Goal: Download file/media

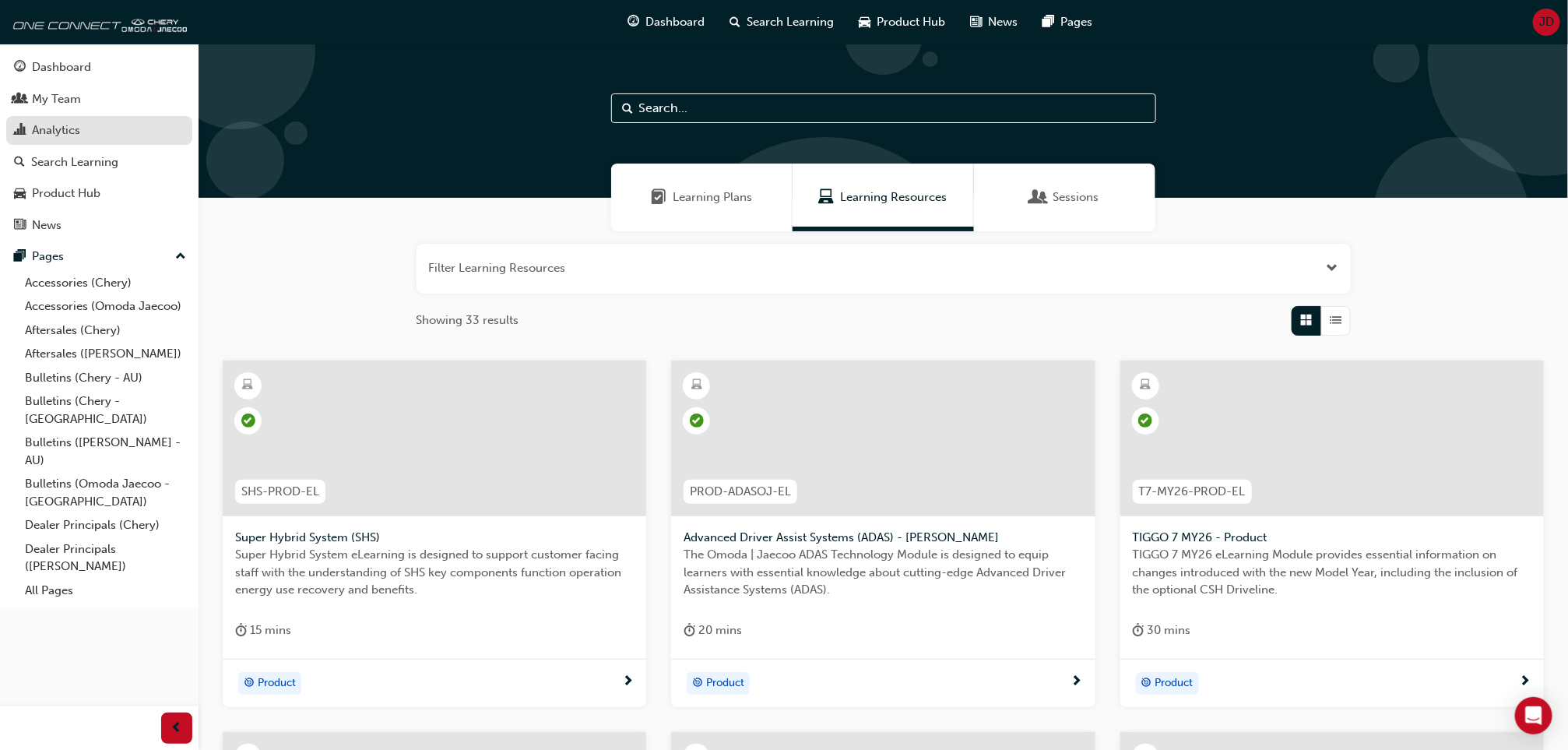
click at [50, 126] on div "Analytics" at bounding box center [56, 130] width 48 height 18
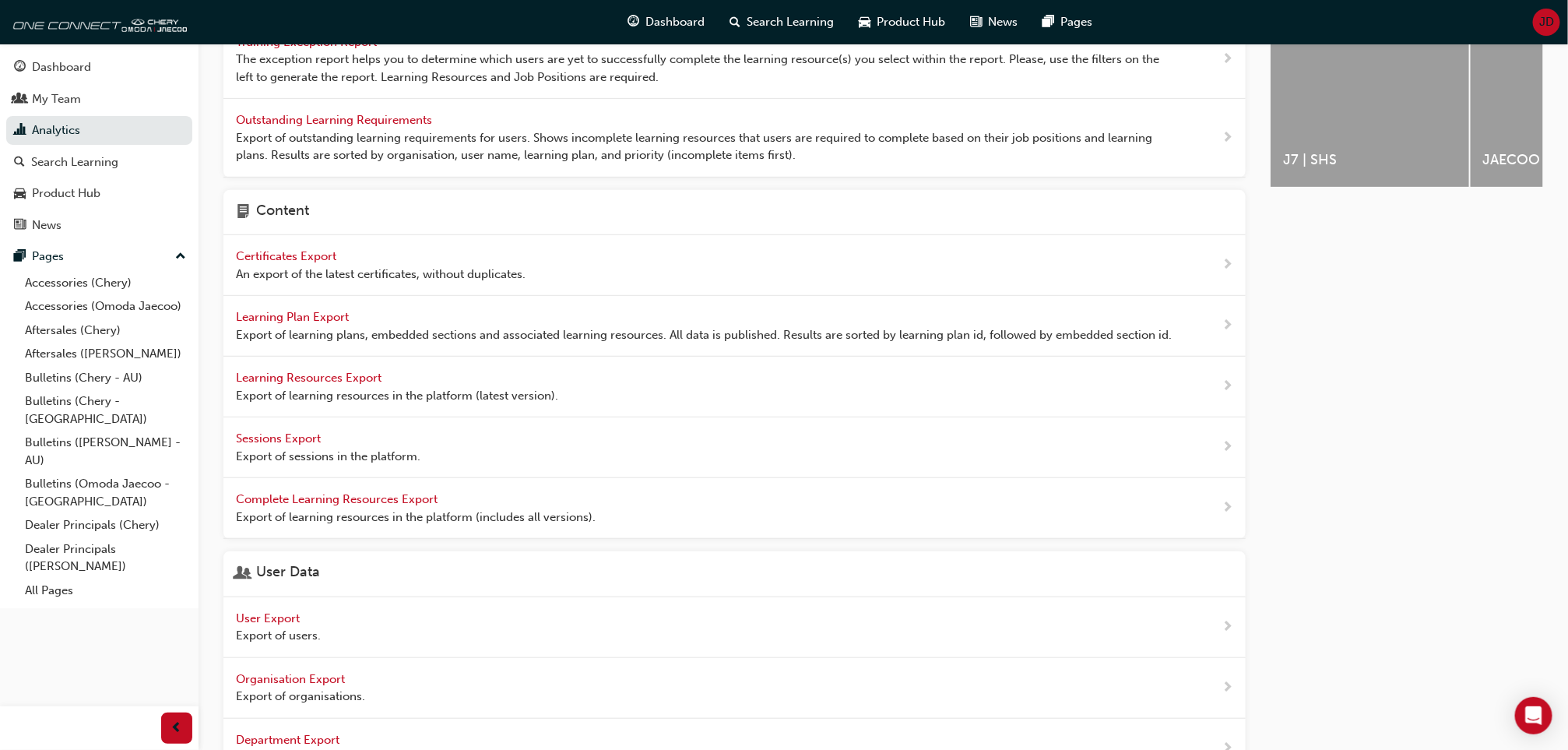
scroll to position [351, 0]
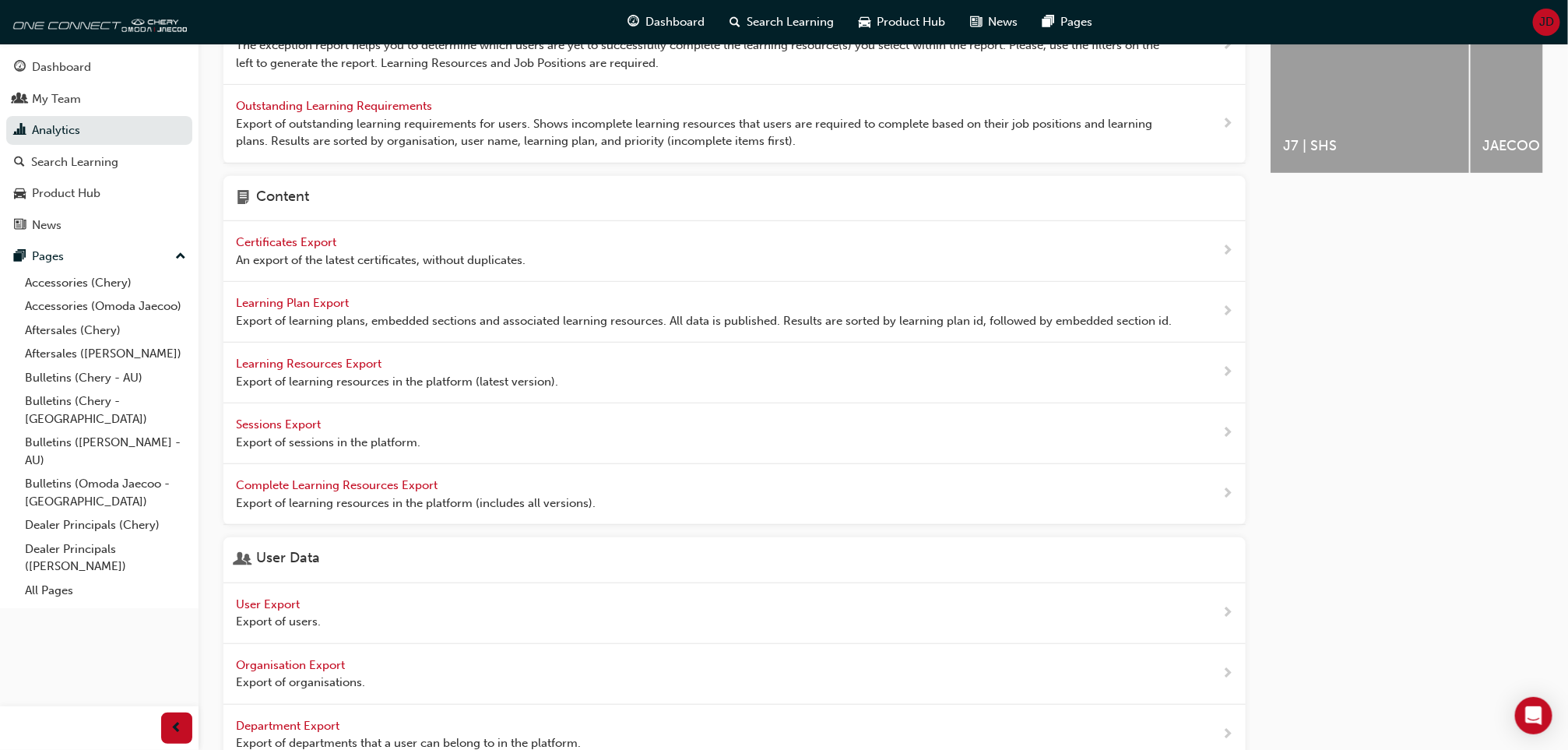
click at [285, 607] on span "User Export" at bounding box center [269, 605] width 67 height 14
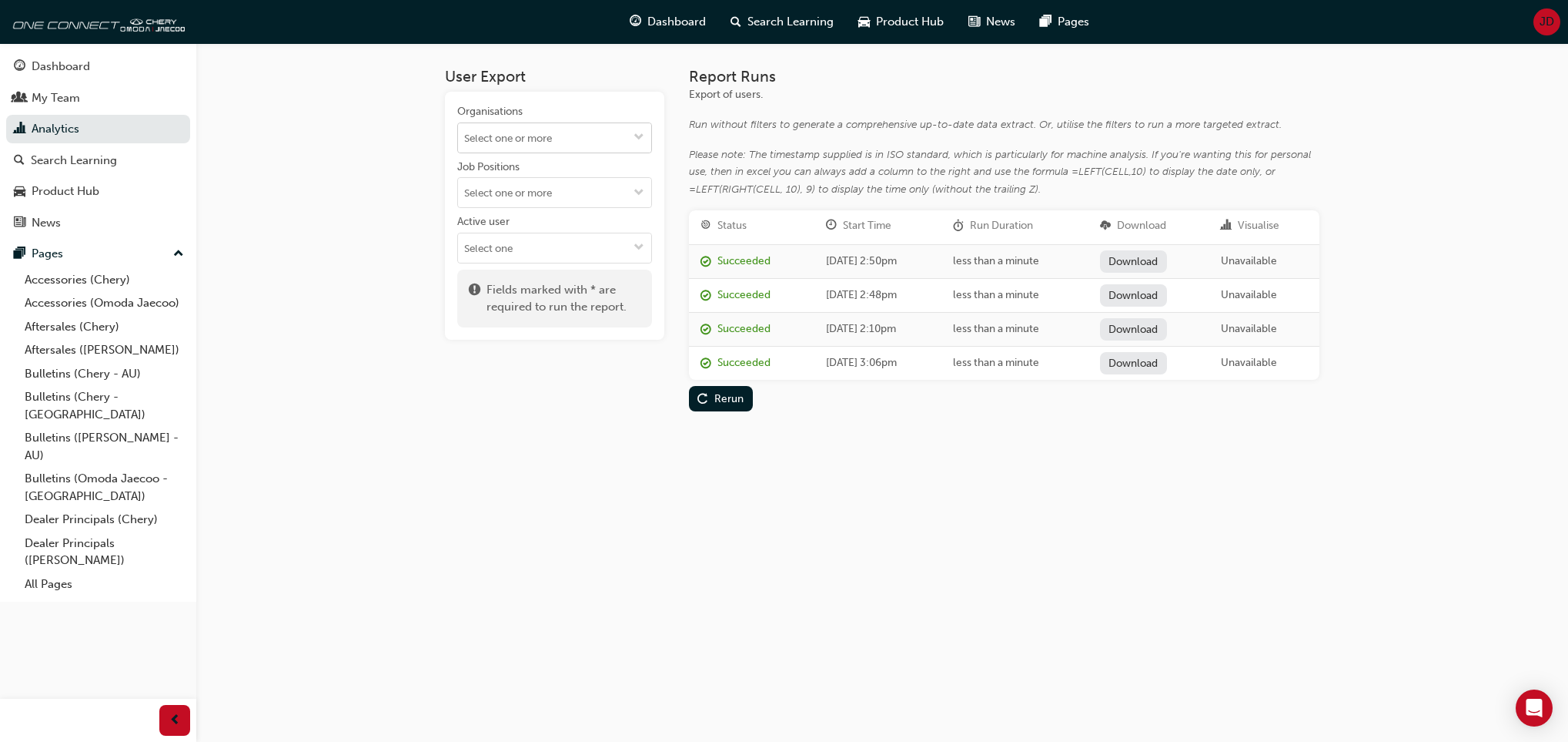
click at [640, 131] on span "down-icon" at bounding box center [639, 138] width 11 height 13
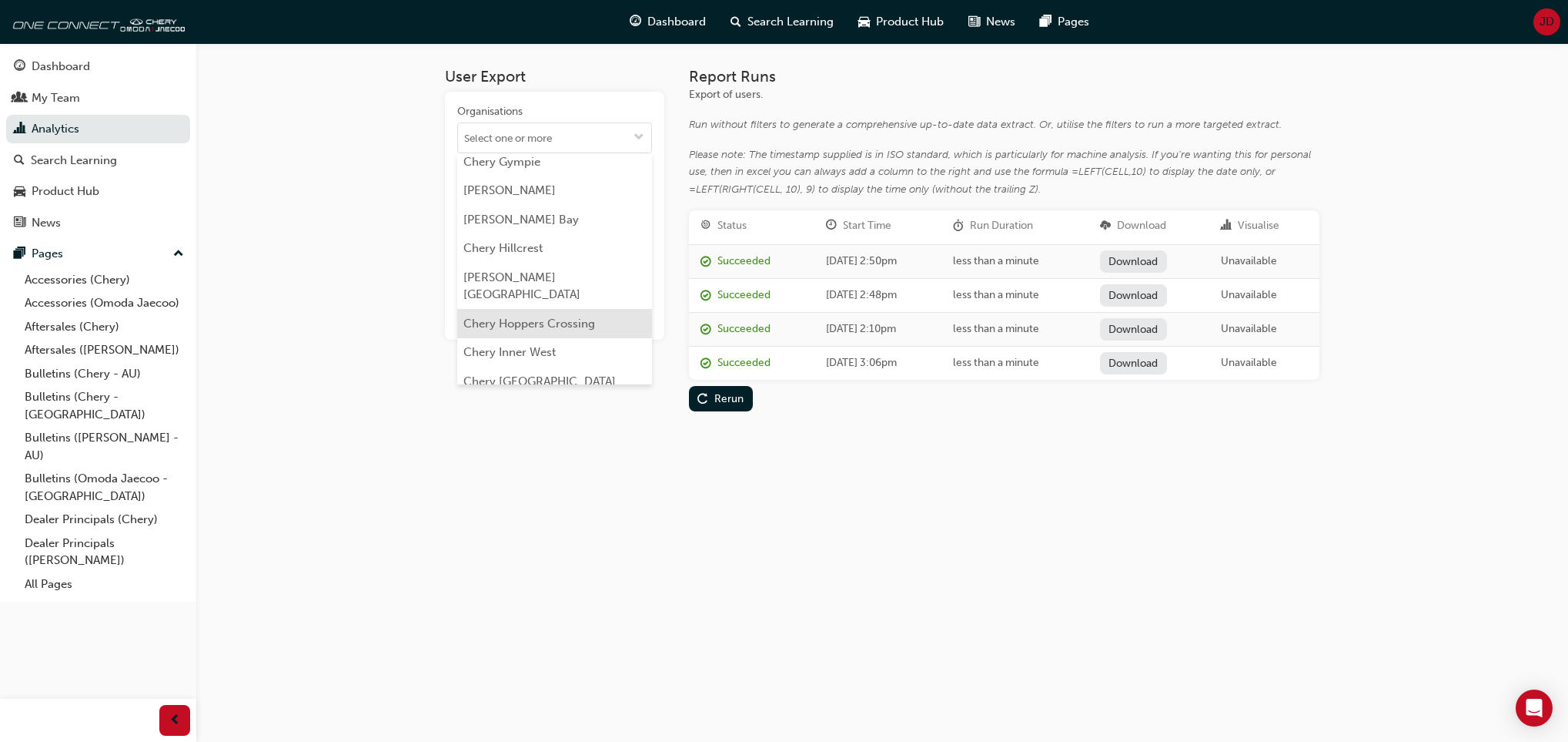
click at [564, 309] on li "Chery Hoppers Crossing" at bounding box center [554, 324] width 195 height 30
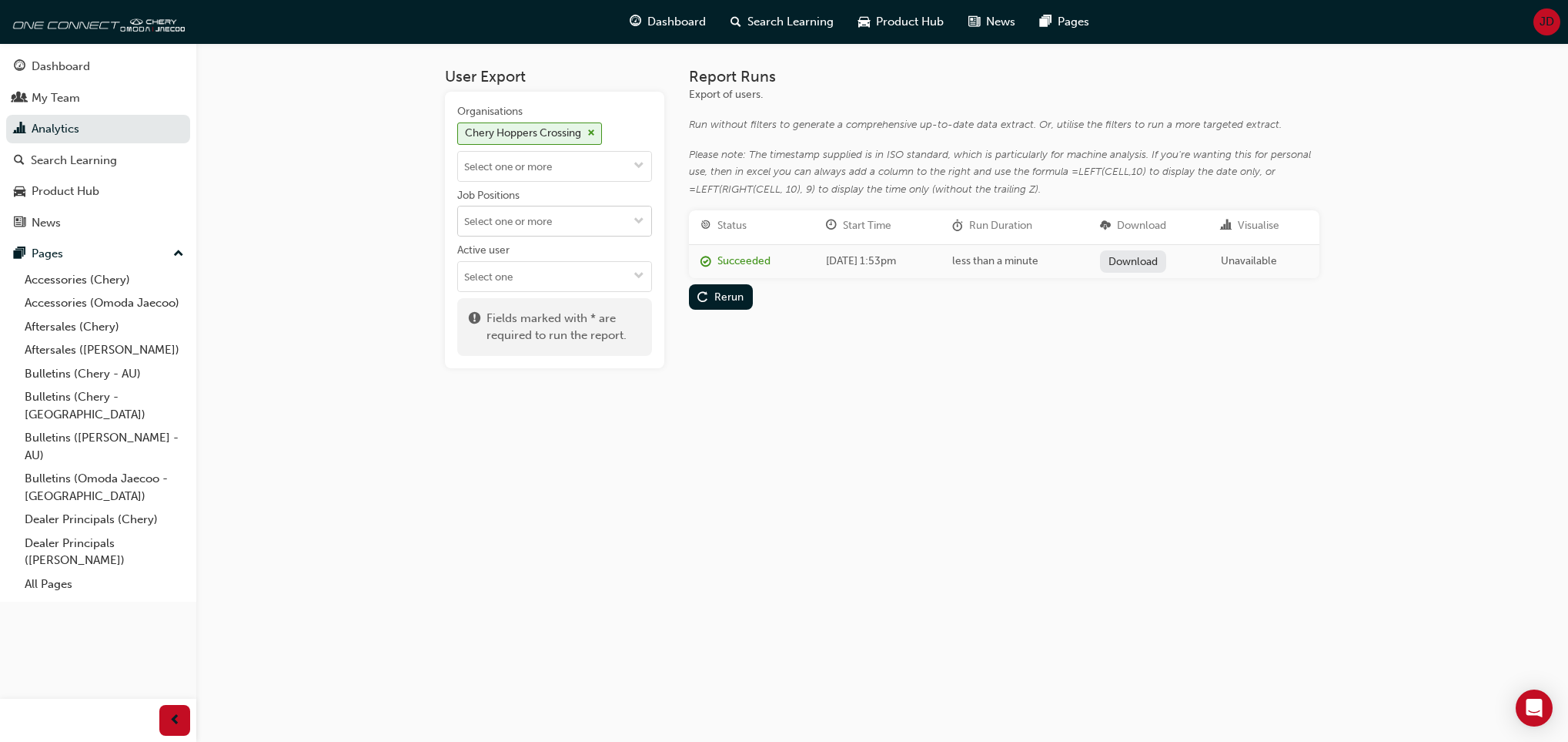
click at [641, 222] on span "down-icon" at bounding box center [639, 222] width 11 height 13
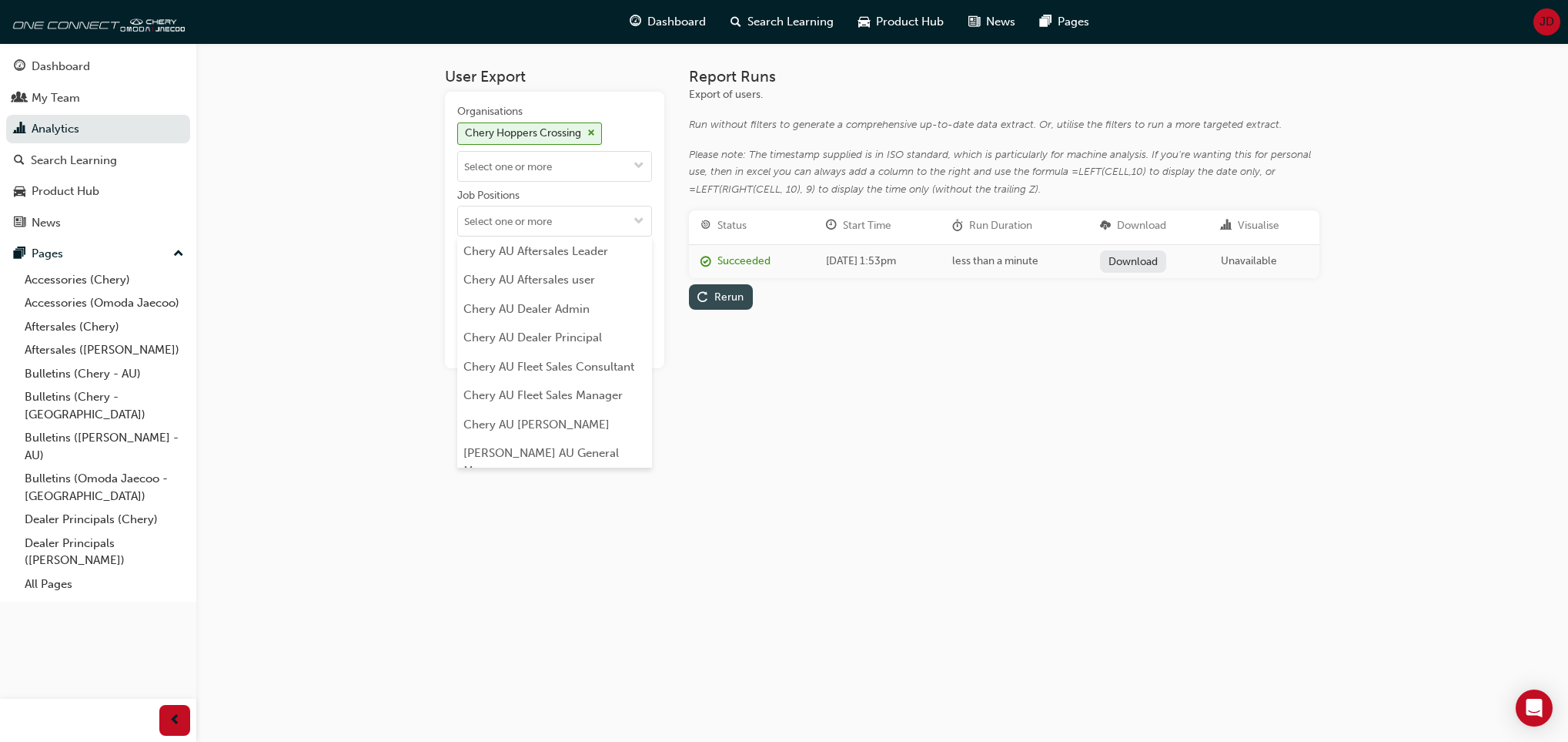
click at [724, 299] on div "Rerun" at bounding box center [729, 296] width 30 height 13
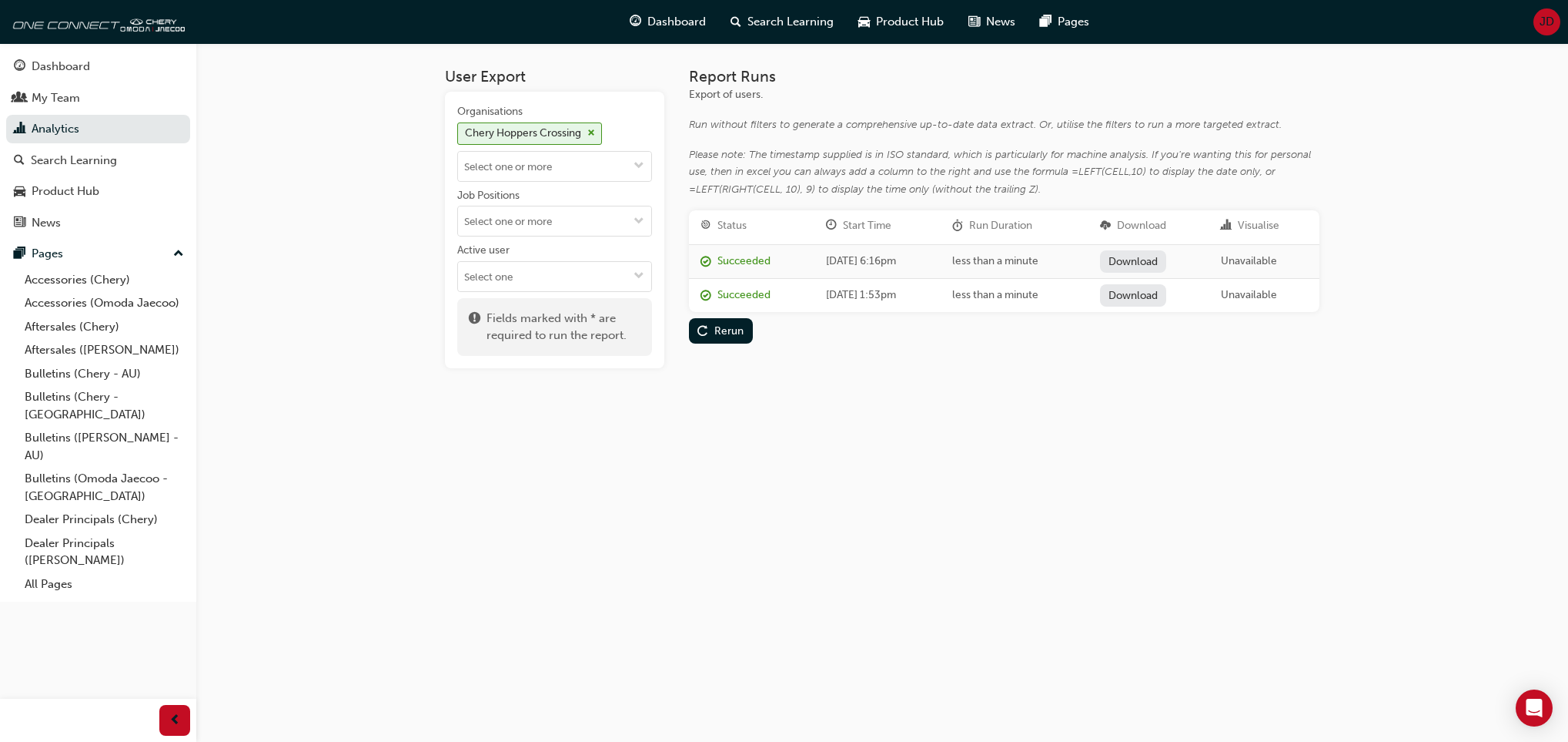
click at [1151, 260] on link "Download" at bounding box center [1133, 261] width 67 height 23
click at [1547, 15] on span "JD" at bounding box center [1547, 22] width 15 height 18
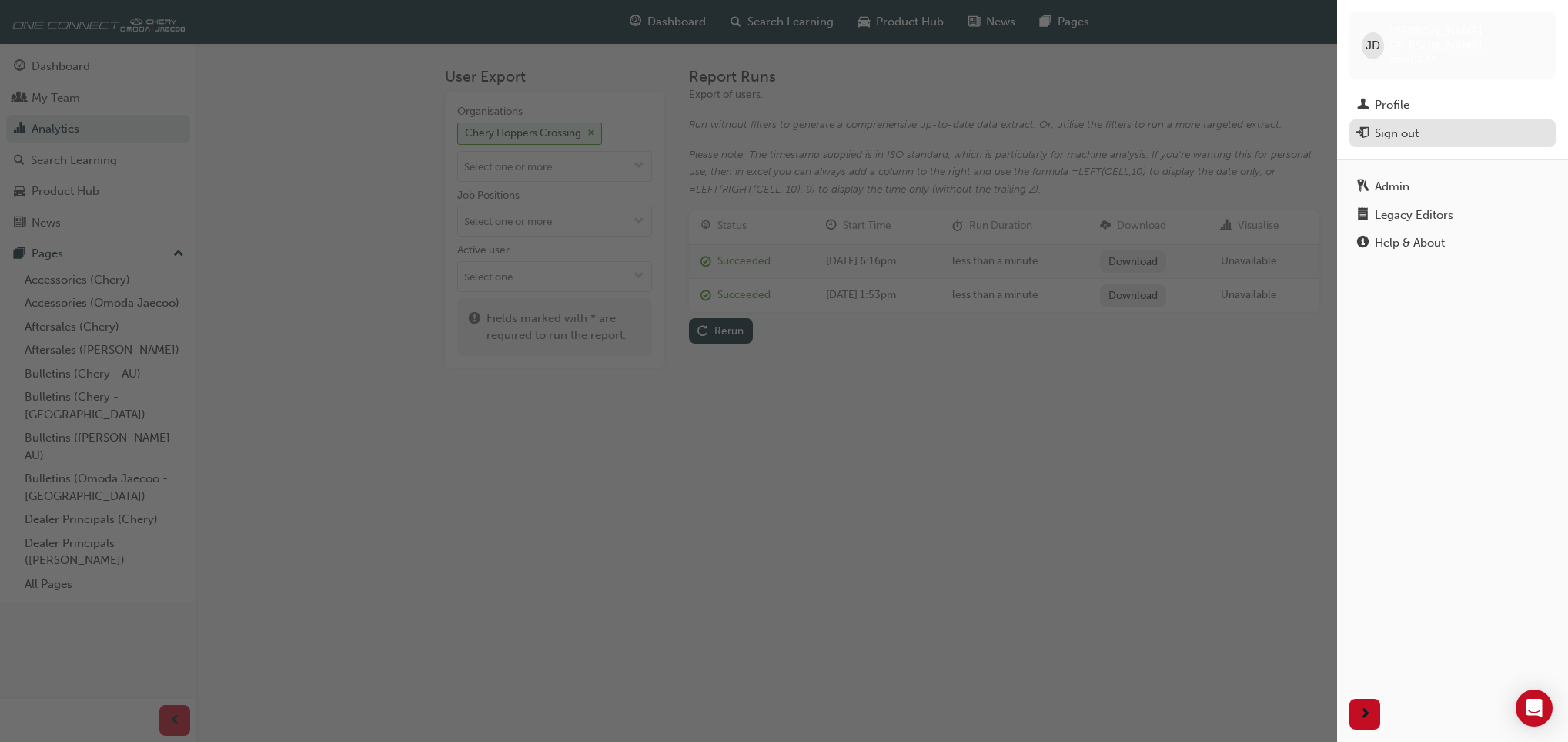
click at [1391, 124] on div "Sign out" at bounding box center [1397, 133] width 44 height 18
